Goal: Task Accomplishment & Management: Use online tool/utility

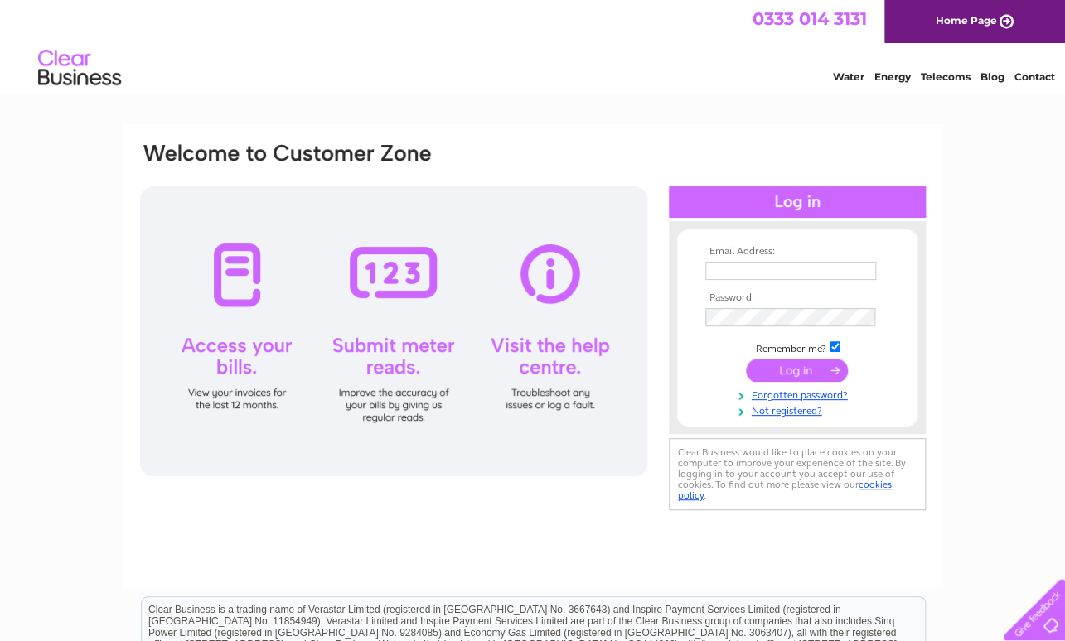
type input "[EMAIL_ADDRESS][DOMAIN_NAME]"
click at [802, 373] on input "submit" at bounding box center [797, 370] width 102 height 23
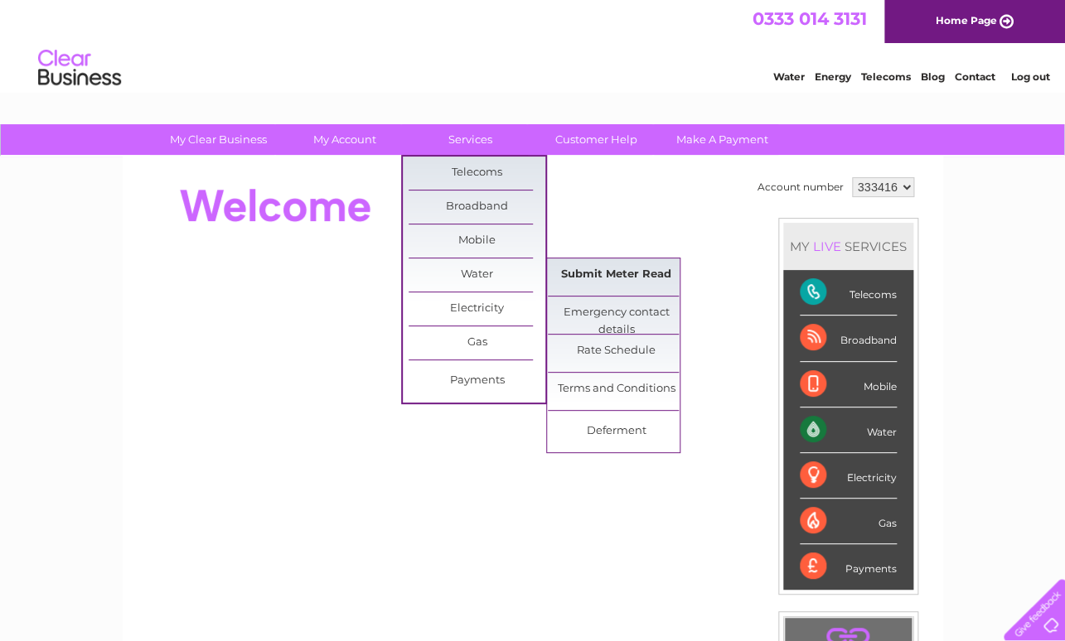
click at [582, 273] on link "Submit Meter Read" at bounding box center [616, 274] width 137 height 33
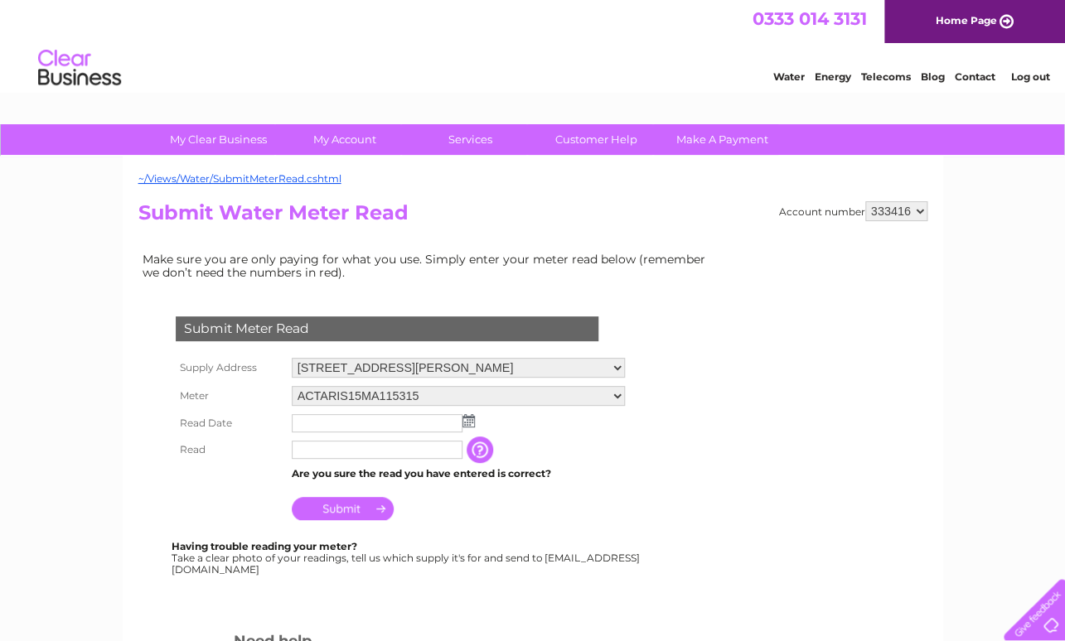
click at [316, 423] on input "text" at bounding box center [377, 423] width 171 height 18
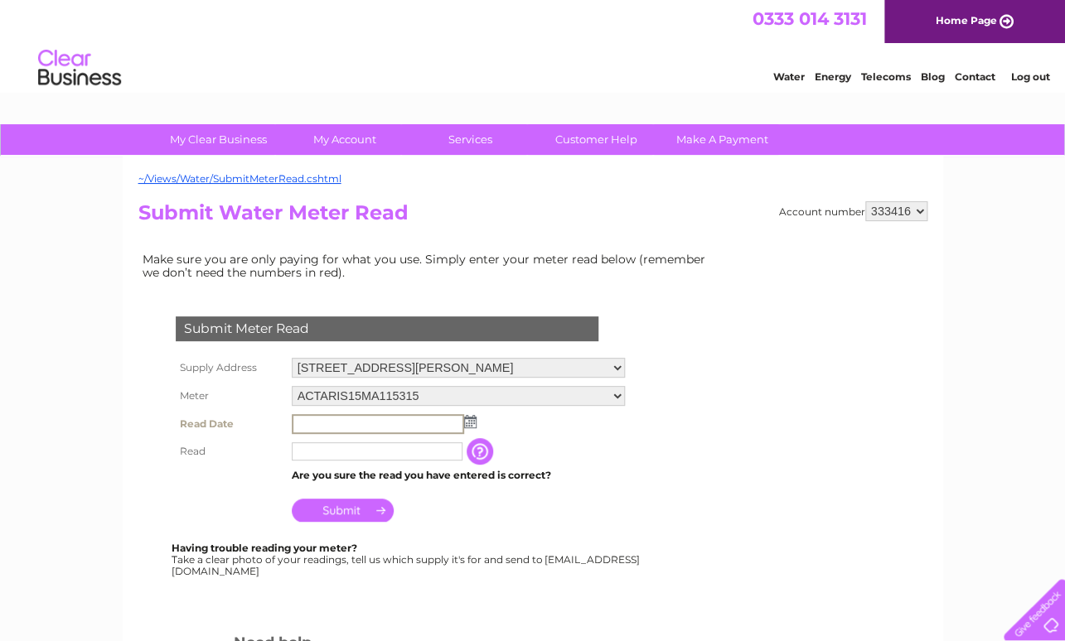
click at [473, 425] on img at bounding box center [470, 421] width 12 height 13
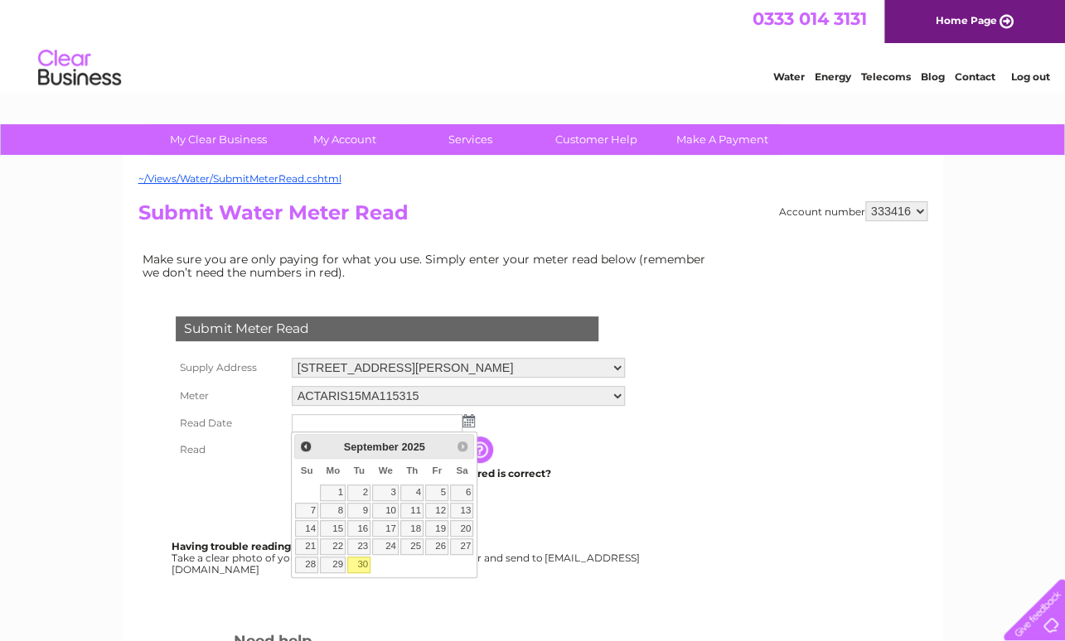
click at [359, 561] on link "30" at bounding box center [358, 565] width 23 height 17
type input "2025/09/30"
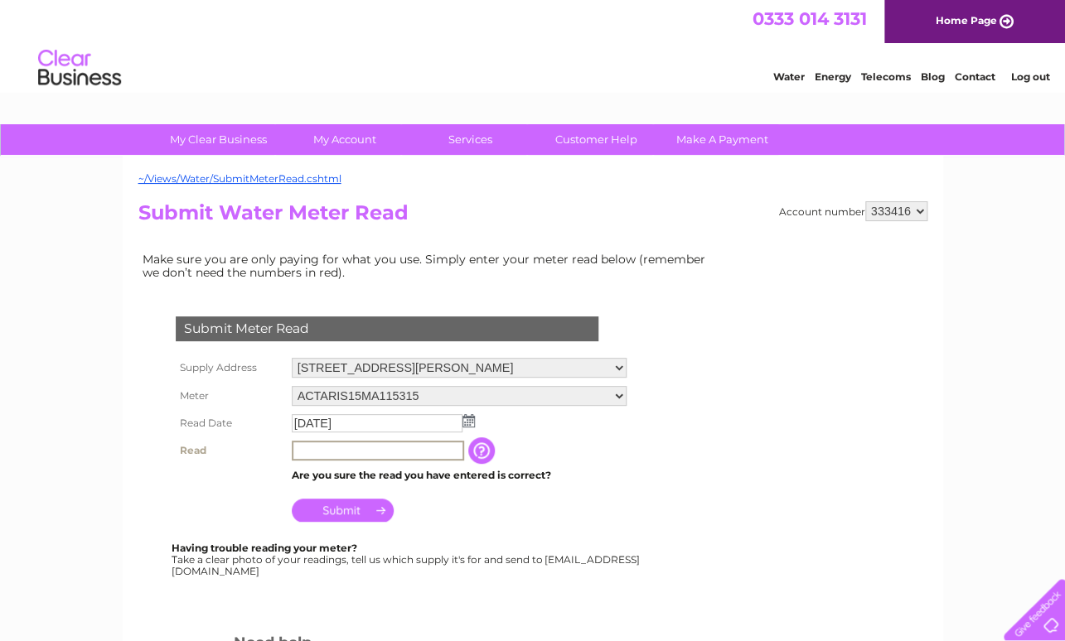
click at [315, 447] on input "text" at bounding box center [378, 451] width 172 height 20
type input "00189"
click at [337, 512] on input "Submit" at bounding box center [343, 508] width 102 height 23
